Goal: Register for event/course

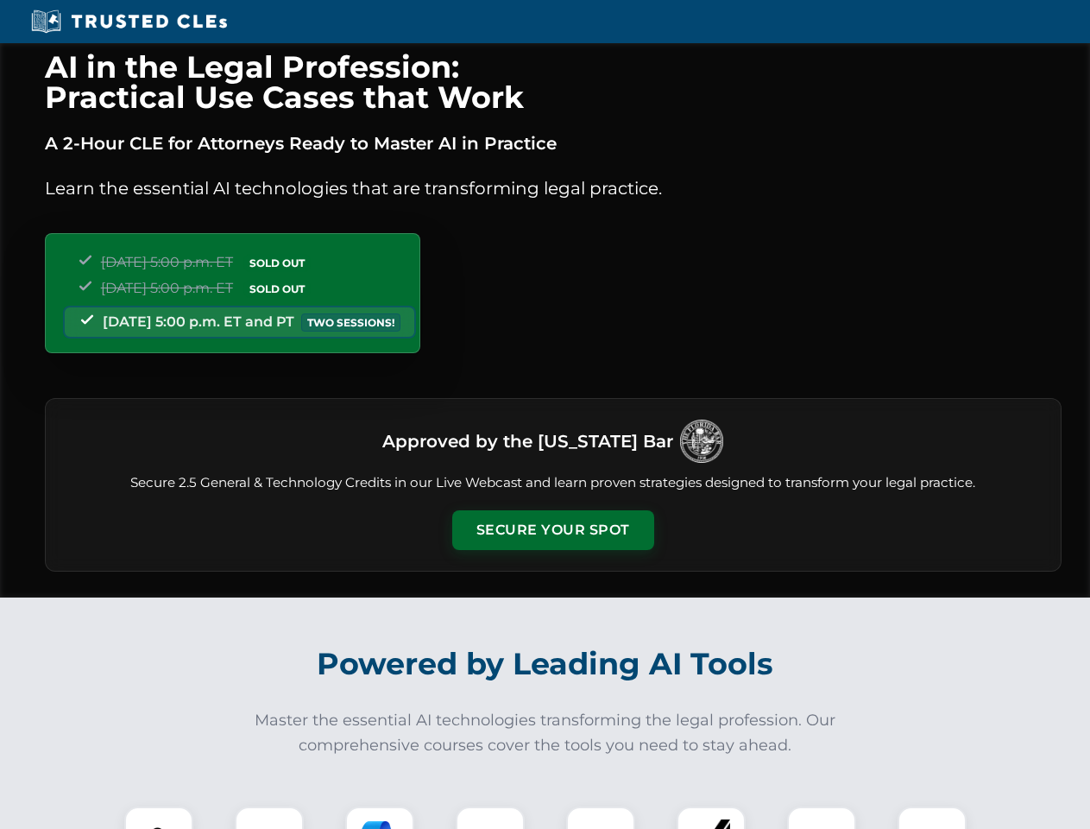
click at [552, 530] on button "Secure Your Spot" at bounding box center [553, 530] width 202 height 40
click at [159, 817] on img at bounding box center [159, 841] width 50 height 50
